Goal: Find specific page/section: Find specific page/section

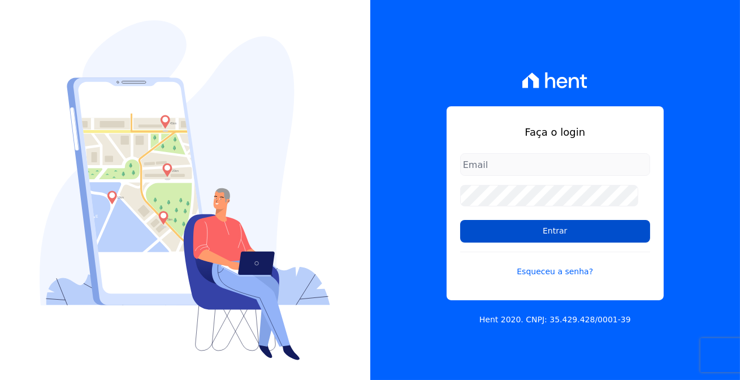
type input "[EMAIL_ADDRESS][DOMAIN_NAME]"
click at [507, 233] on input "Entrar" at bounding box center [555, 231] width 190 height 23
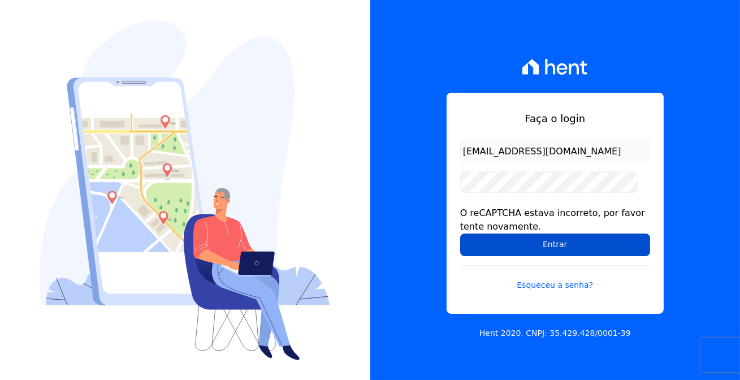
click at [570, 242] on input "Entrar" at bounding box center [555, 244] width 190 height 23
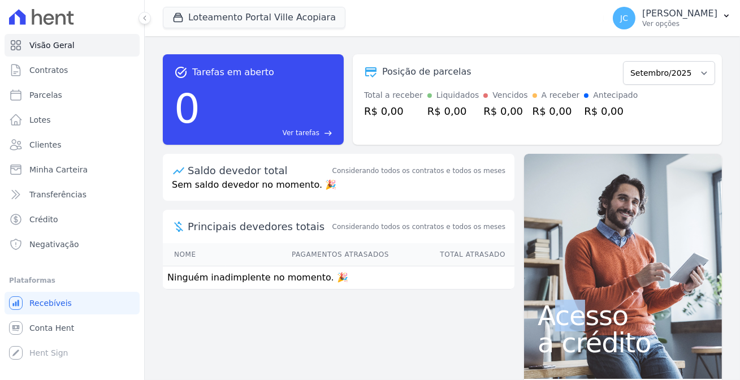
drag, startPoint x: 549, startPoint y: 180, endPoint x: 575, endPoint y: 157, distance: 34.4
click at [575, 157] on div "Acesso a crédito" at bounding box center [623, 266] width 198 height 225
click at [258, 16] on button "Loteamento Portal Ville Acopiara" at bounding box center [254, 17] width 182 height 21
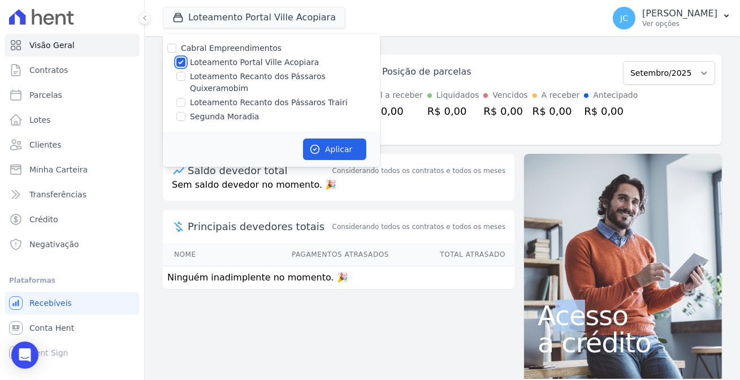
click at [176, 58] on input "Loteamento Portal Ville Acopiara" at bounding box center [180, 62] width 9 height 9
checkbox input "false"
click at [176, 73] on input "Loteamento Recanto dos Pássaros Quixeramobim" at bounding box center [180, 76] width 9 height 9
checkbox input "true"
click at [311, 138] on button "Aplicar" at bounding box center [334, 148] width 63 height 21
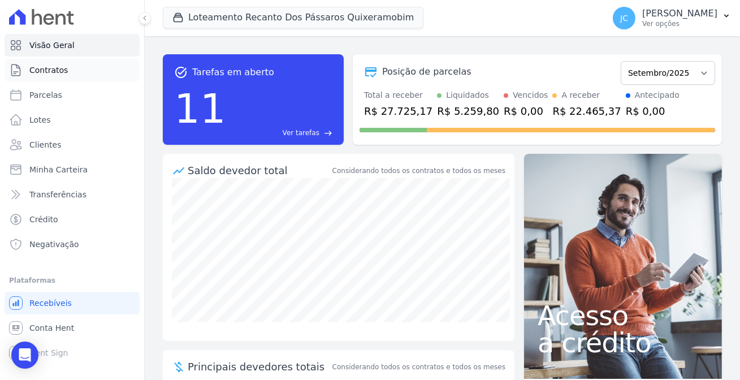
click at [66, 68] on link "Contratos" at bounding box center [72, 70] width 135 height 23
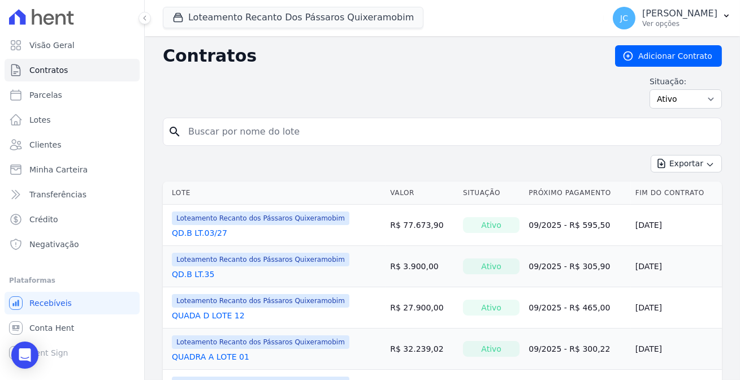
click at [214, 134] on div "search" at bounding box center [442, 132] width 559 height 28
drag, startPoint x: 218, startPoint y: 121, endPoint x: 229, endPoint y: 119, distance: 11.1
click at [218, 121] on input "search" at bounding box center [448, 131] width 535 height 23
type input "18"
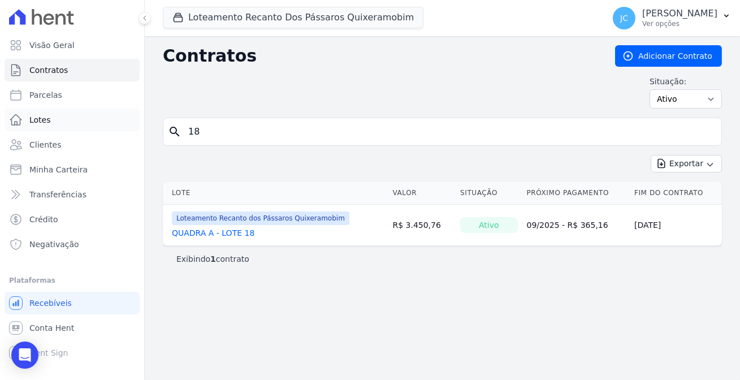
click at [56, 116] on link "Lotes" at bounding box center [72, 119] width 135 height 23
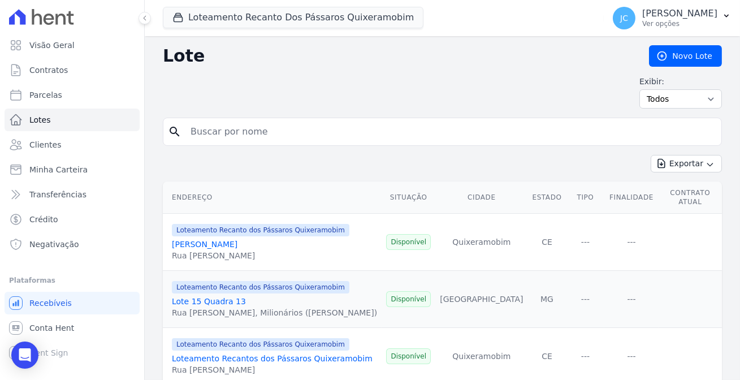
click at [206, 121] on input "search" at bounding box center [450, 131] width 533 height 23
type input "18"
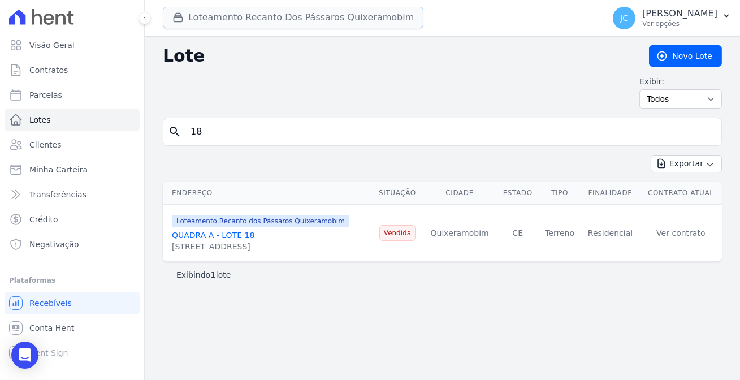
click at [293, 19] on button "Loteamento Recanto Dos Pássaros Quixeramobim" at bounding box center [293, 17] width 260 height 21
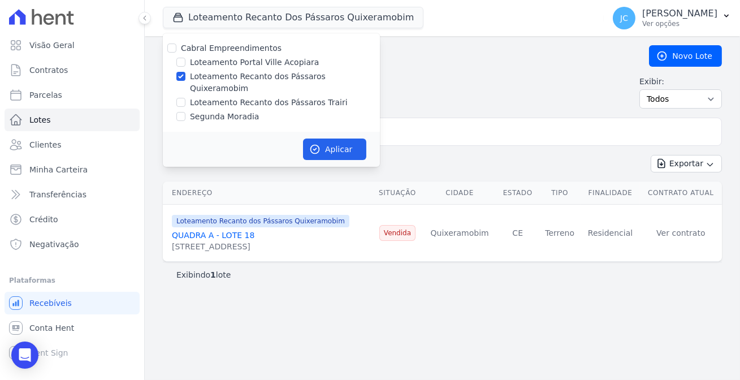
click at [542, 69] on div "Lote Novo Lote Exibir: Todos Disponíveis Vendidas Reservadas Indisponíveis sear…" at bounding box center [442, 208] width 595 height 344
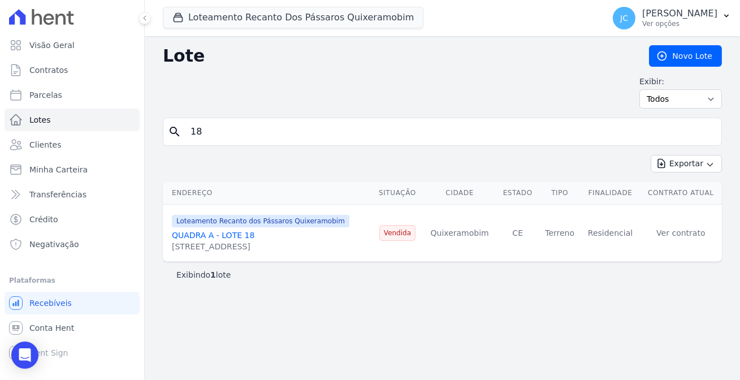
click at [249, 131] on input "18" at bounding box center [450, 131] width 533 height 23
click at [45, 64] on span "Contratos" at bounding box center [48, 69] width 38 height 11
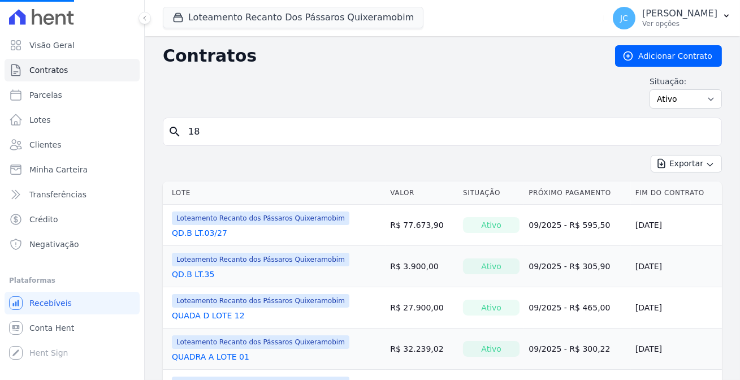
click at [219, 129] on input "18" at bounding box center [448, 131] width 535 height 23
click at [219, 129] on input "search" at bounding box center [448, 131] width 535 height 23
type input "18"
